Goal: Use online tool/utility: Utilize a website feature to perform a specific function

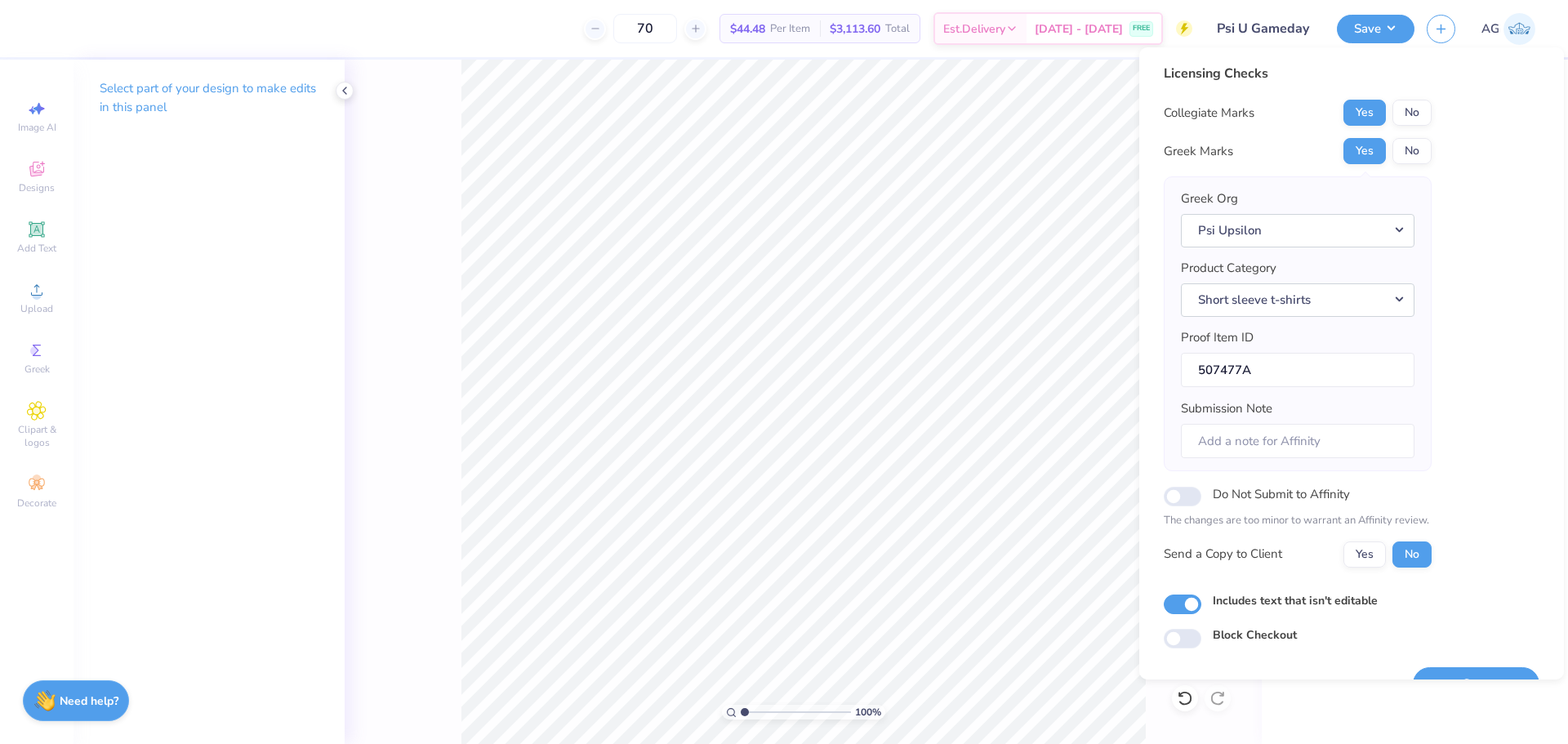
scroll to position [37, 0]
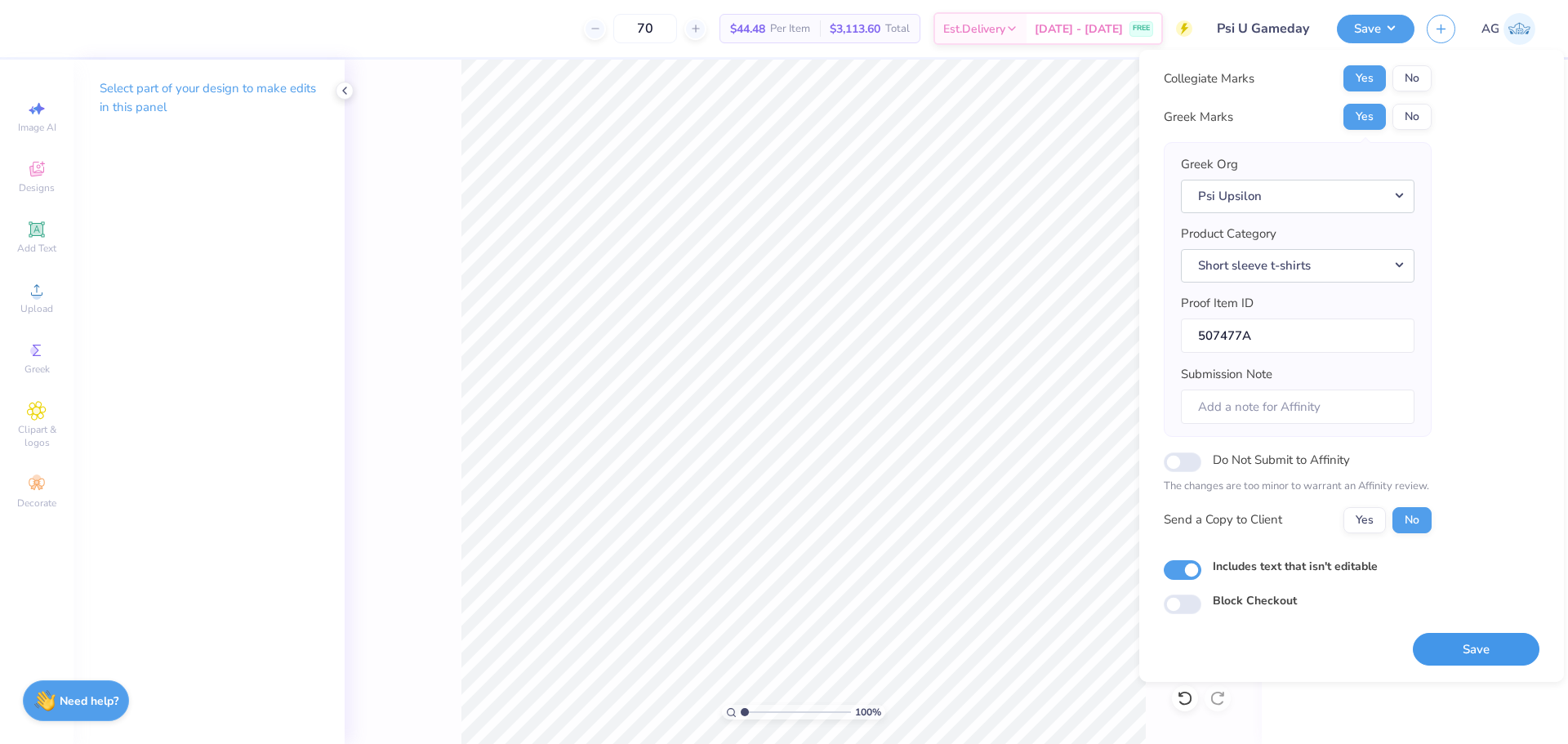
click at [1501, 642] on button "Save" at bounding box center [1476, 650] width 126 height 33
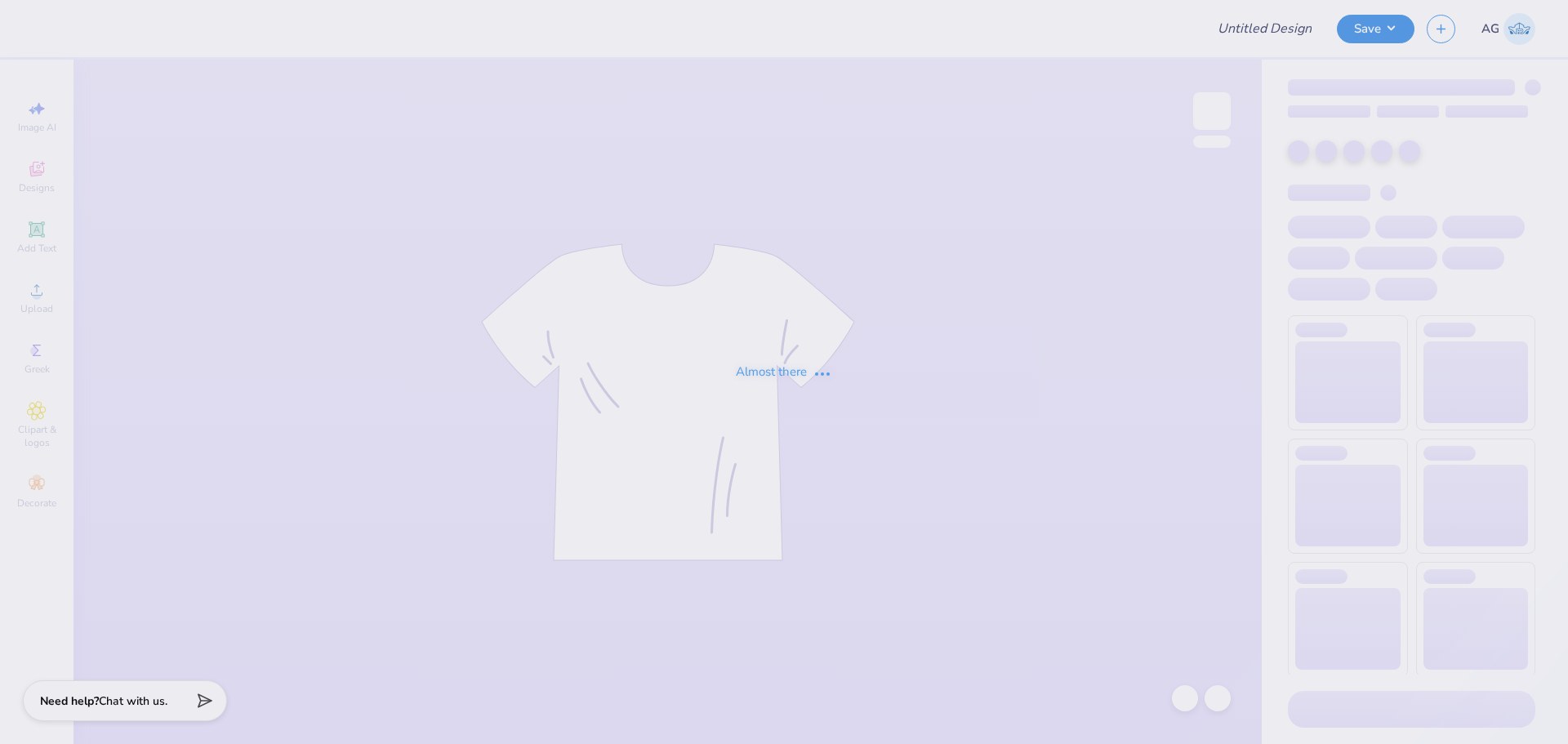
type input "Original Tee Design by [PERSON_NAME]"
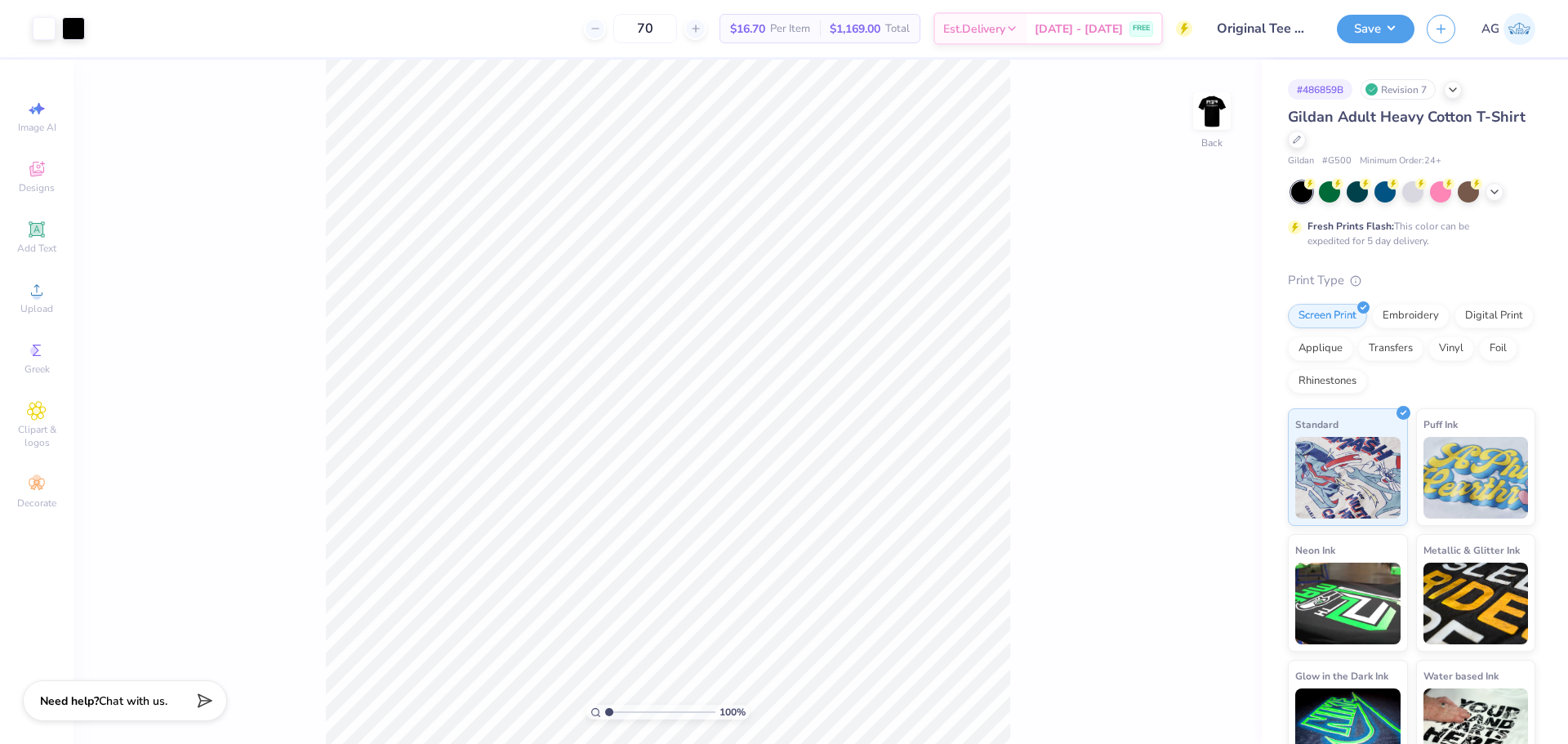
drag, startPoint x: 1221, startPoint y: 112, endPoint x: 997, endPoint y: 0, distance: 250.4
click at [1221, 111] on img at bounding box center [1211, 111] width 32 height 32
click at [1221, 123] on img at bounding box center [1212, 111] width 65 height 65
drag, startPoint x: 607, startPoint y: 710, endPoint x: 639, endPoint y: 712, distance: 32.1
click at [639, 712] on input "range" at bounding box center [660, 712] width 110 height 15
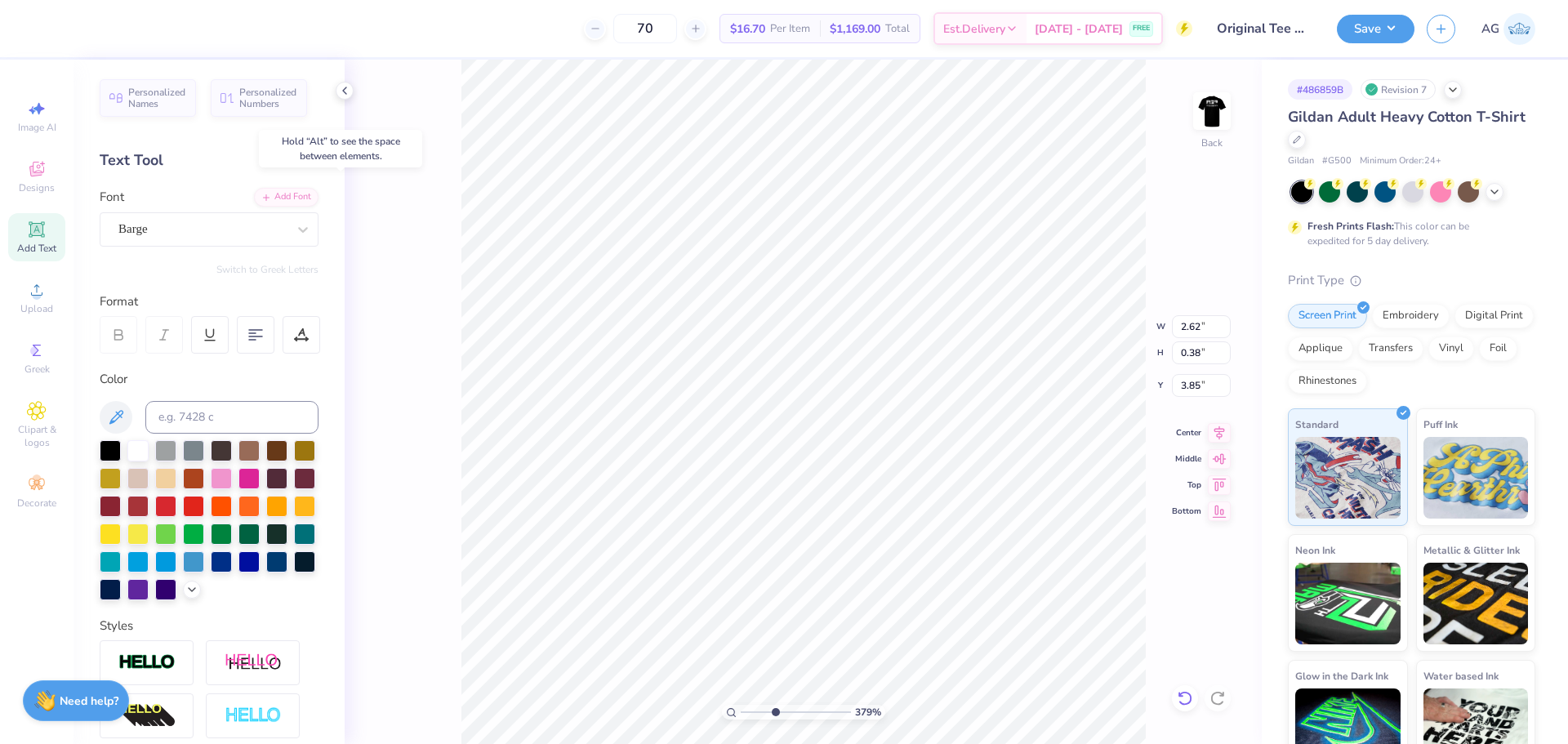
click at [1184, 697] on icon at bounding box center [1185, 698] width 17 height 17
click at [1216, 109] on img at bounding box center [1212, 111] width 65 height 65
type input "1"
click at [741, 709] on input "range" at bounding box center [796, 712] width 110 height 15
click at [1151, 154] on div "100 % Front" at bounding box center [803, 402] width 917 height 684
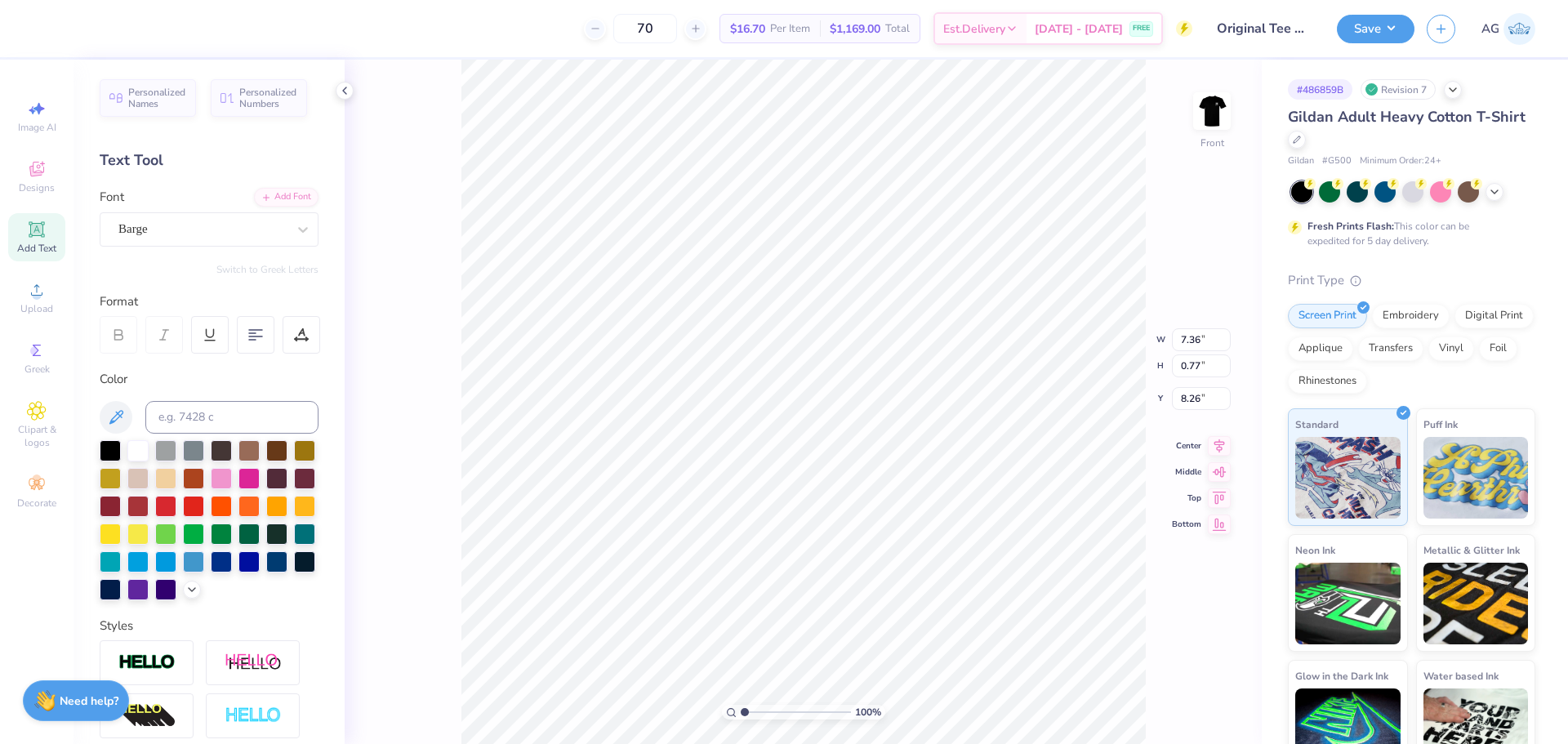
type input "7.09"
type input "0.39"
type input "9.36"
type input "10.88"
type input "5.58"
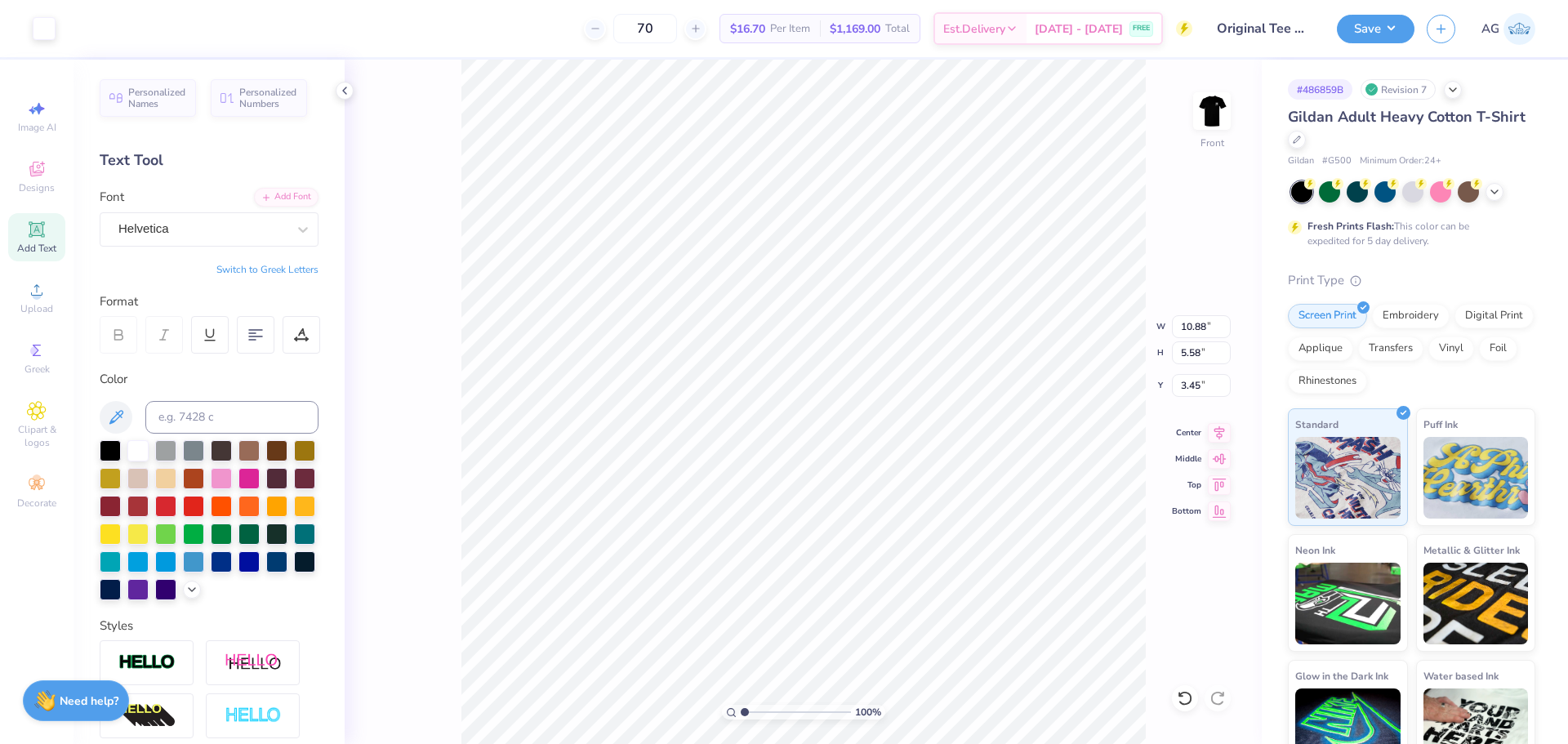
type input "3.00"
click at [1186, 699] on icon at bounding box center [1185, 698] width 17 height 17
click at [41, 279] on div "Upload" at bounding box center [36, 297] width 57 height 48
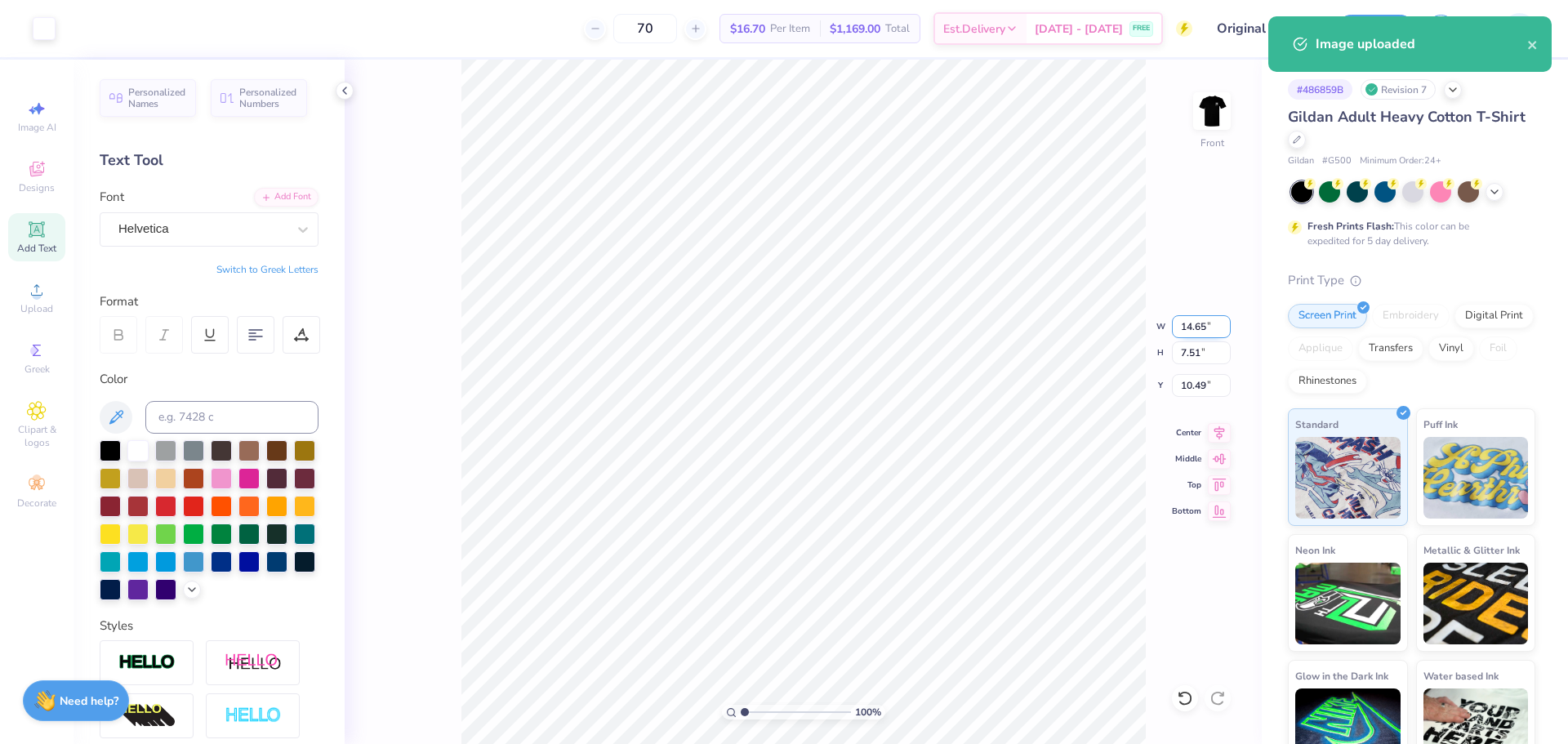
click at [1208, 327] on input "14.65" at bounding box center [1201, 326] width 59 height 23
type input "10.88"
type input "5.58"
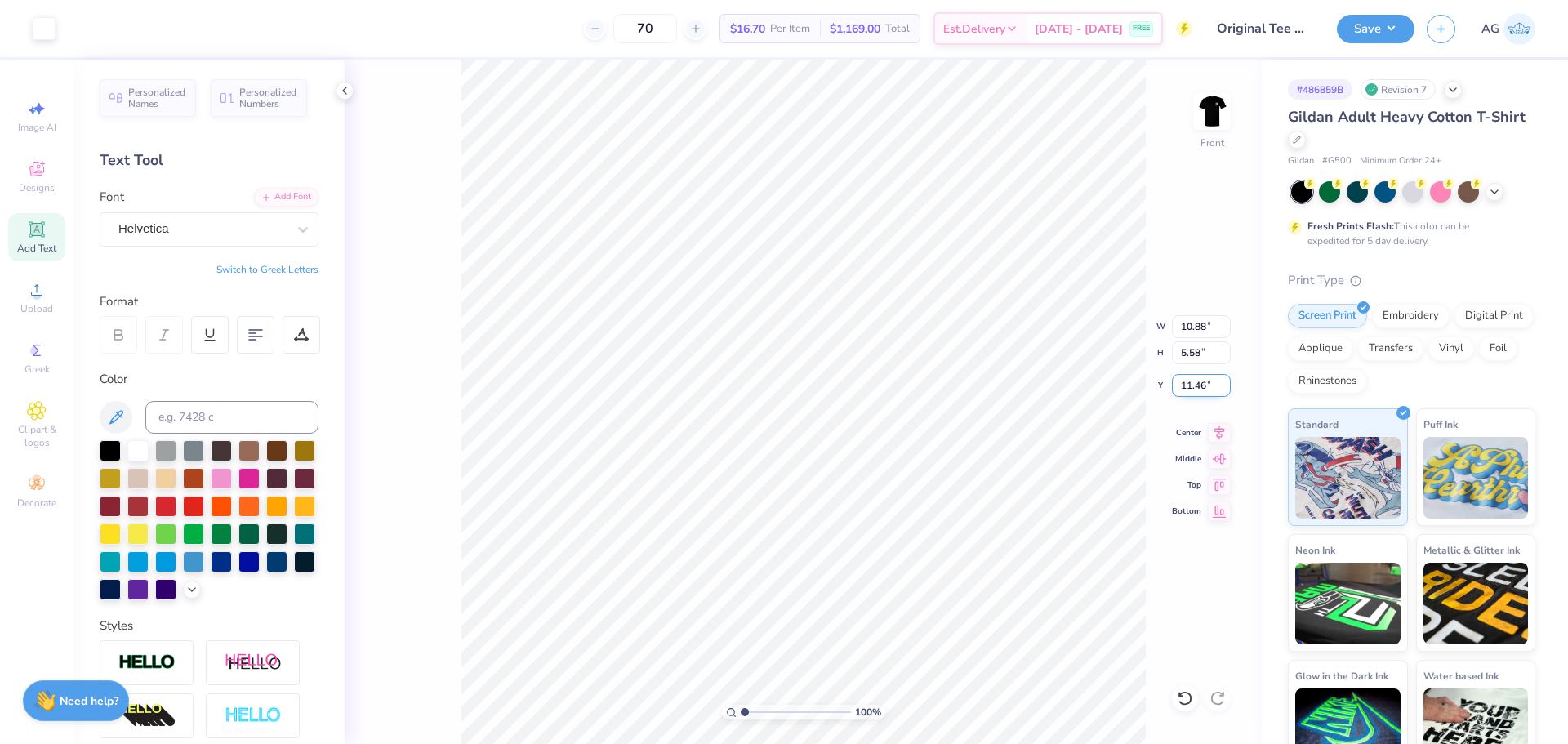
click at [1194, 386] on input "11.46" at bounding box center [1201, 385] width 59 height 23
type input "3.45"
click at [1220, 426] on icon at bounding box center [1219, 431] width 23 height 19
click at [766, 708] on input "range" at bounding box center [796, 712] width 110 height 15
drag, startPoint x: 762, startPoint y: 712, endPoint x: 691, endPoint y: 702, distance: 71.7
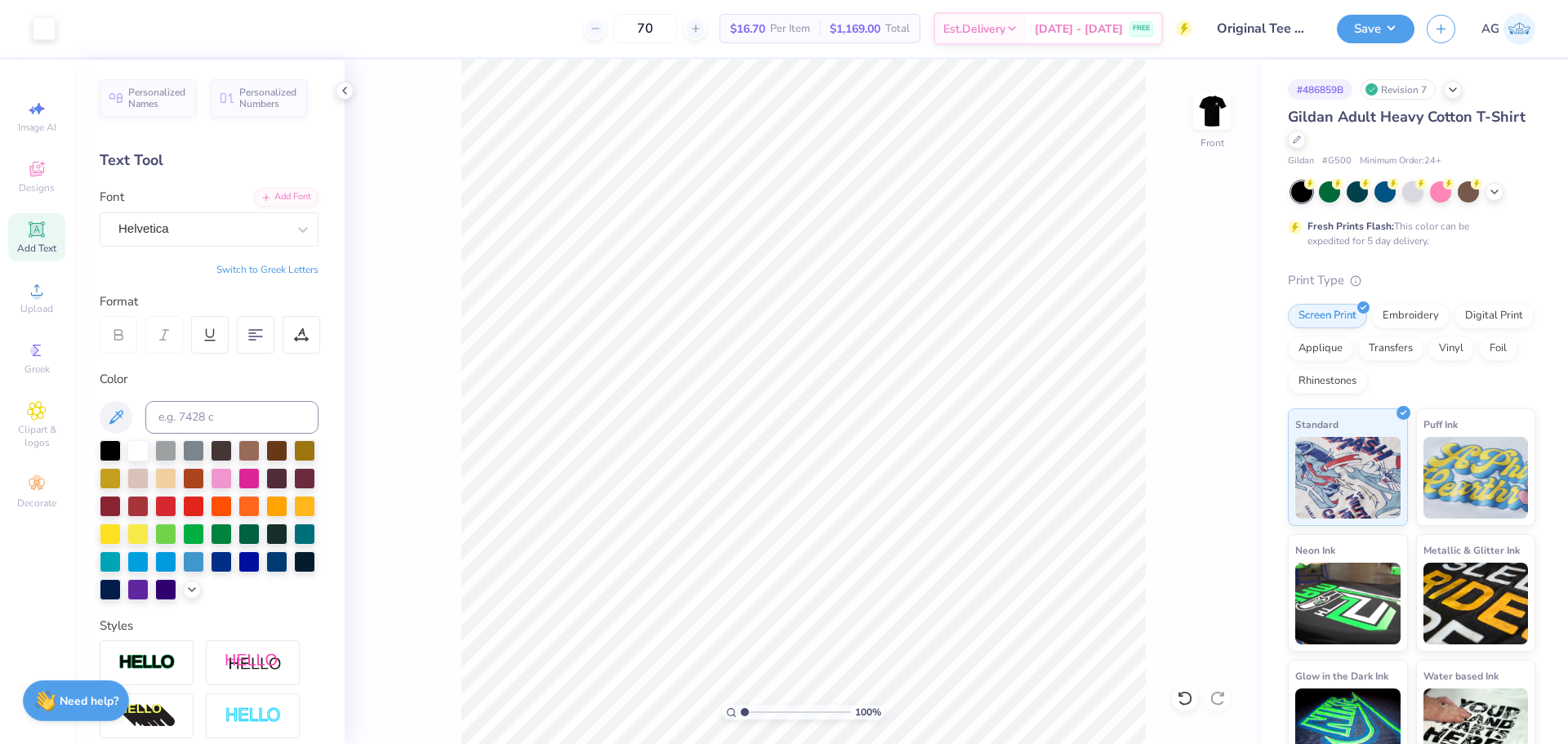
type input "1"
click at [741, 705] on input "range" at bounding box center [796, 712] width 110 height 15
click at [34, 301] on div "Upload" at bounding box center [36, 297] width 57 height 48
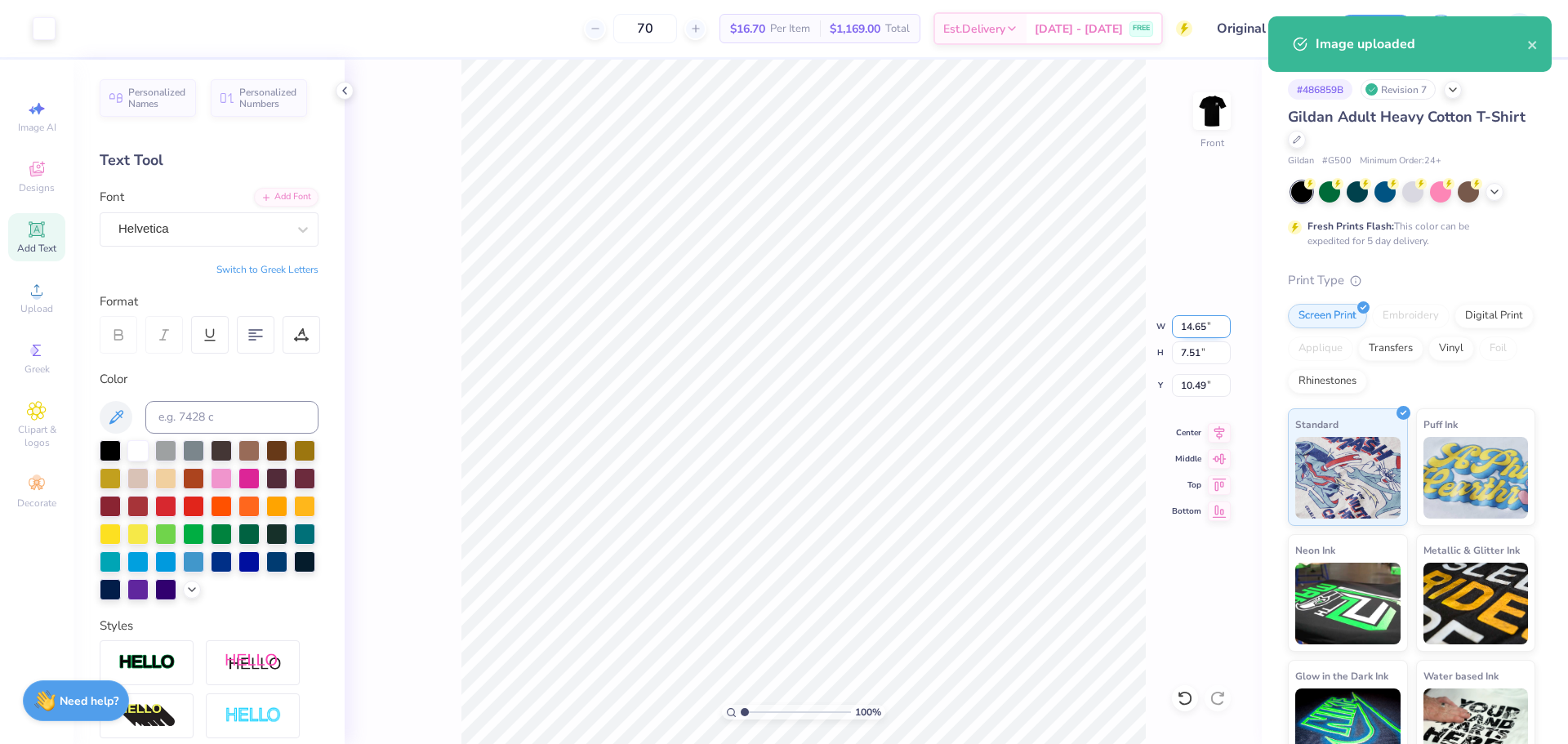
click at [1192, 328] on input "14.65" at bounding box center [1201, 326] width 59 height 23
type input "10.88"
type input "5.58"
type input "11.46"
click at [1208, 397] on div "100 % Front W 10.88 10.88 " H 5.58 5.58 " Y 11.46 11.46 " Center Middle Top Bot…" at bounding box center [803, 402] width 917 height 684
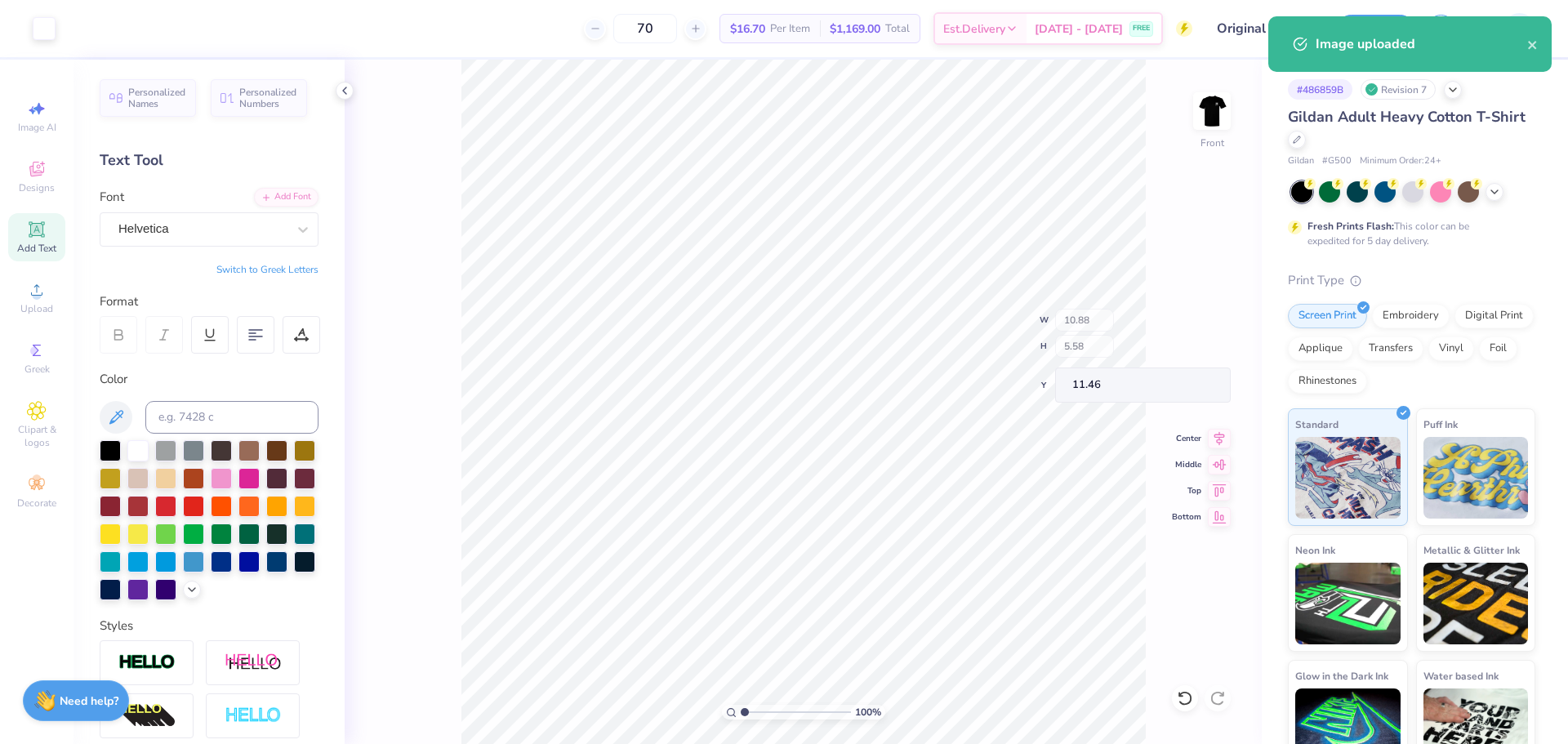
click at [1209, 385] on div "100 % Front W 10.88 H 5.58 Y 11.46 Center Middle Top Bottom" at bounding box center [803, 402] width 917 height 684
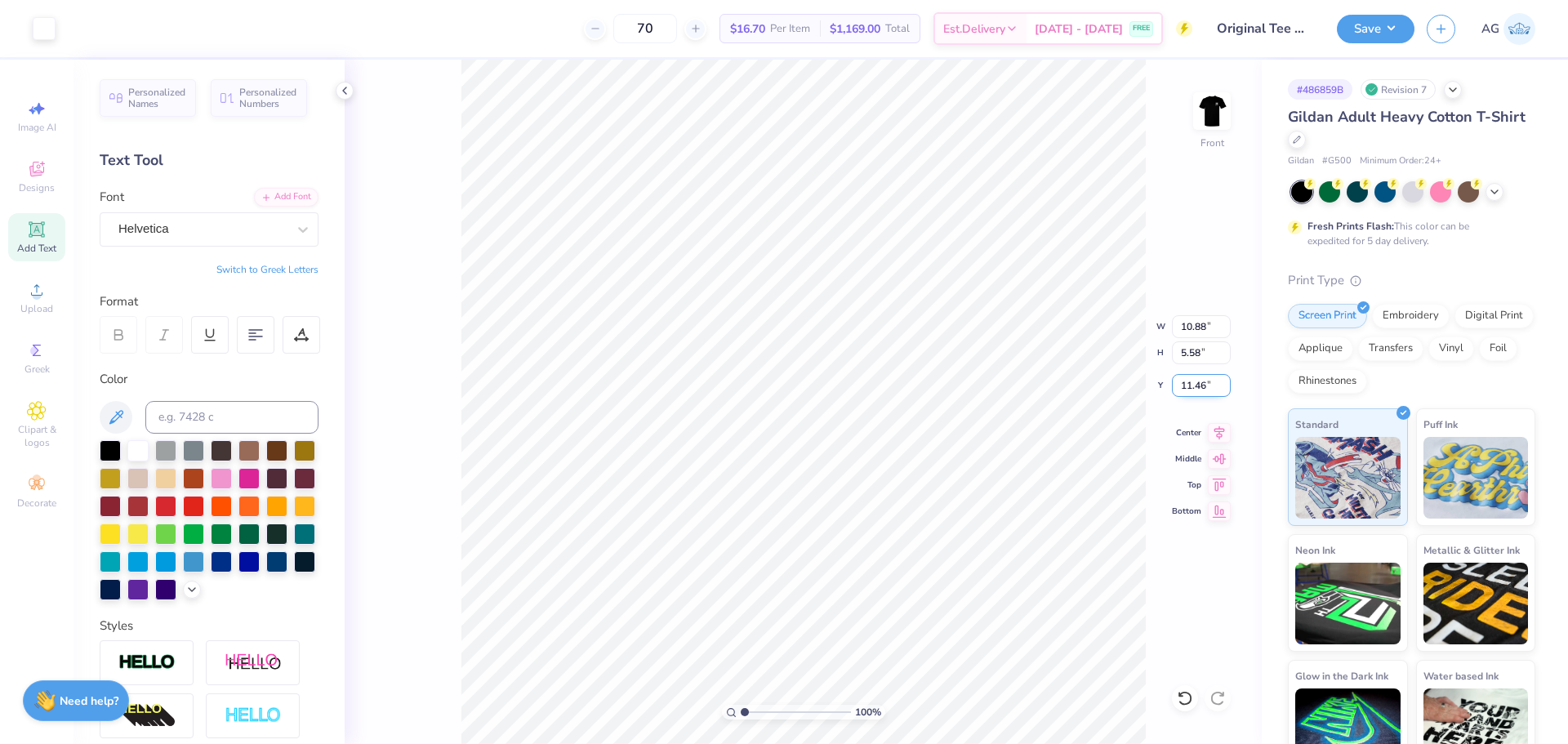
click at [1181, 386] on input "11.46" at bounding box center [1201, 385] width 59 height 23
type input "3.45"
click at [1219, 431] on icon at bounding box center [1220, 430] width 11 height 14
